Goal: Find specific page/section: Find specific page/section

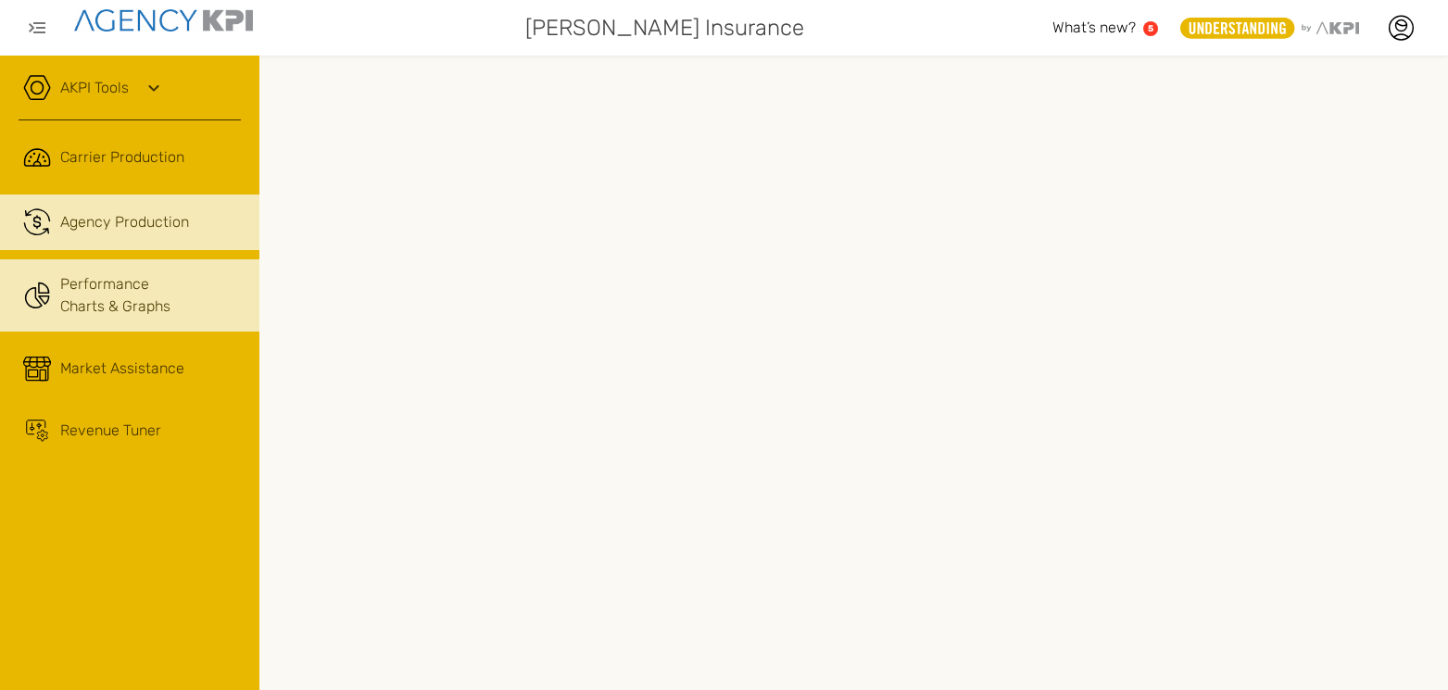
click at [88, 282] on link "Performance Charts & Graphs" at bounding box center [129, 295] width 259 height 72
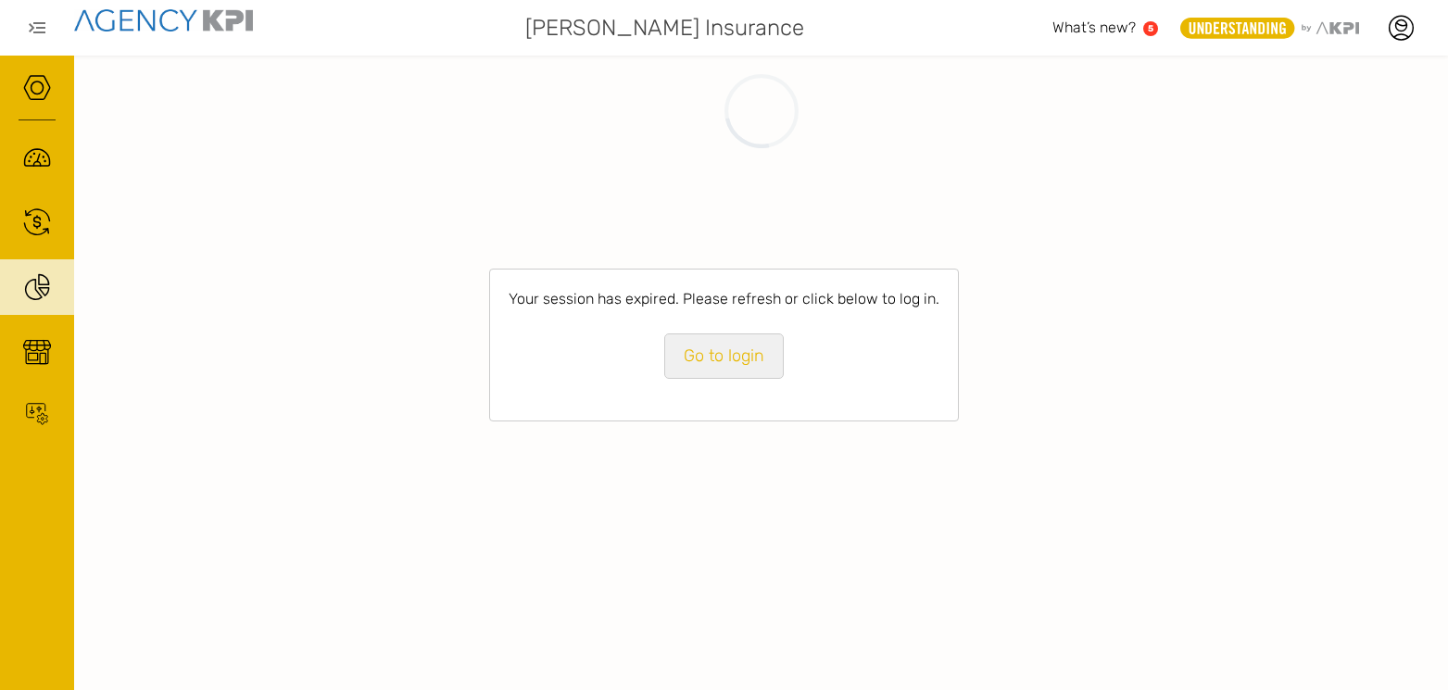
click at [706, 364] on link "Go to login" at bounding box center [724, 355] width 120 height 45
